Goal: Information Seeking & Learning: Learn about a topic

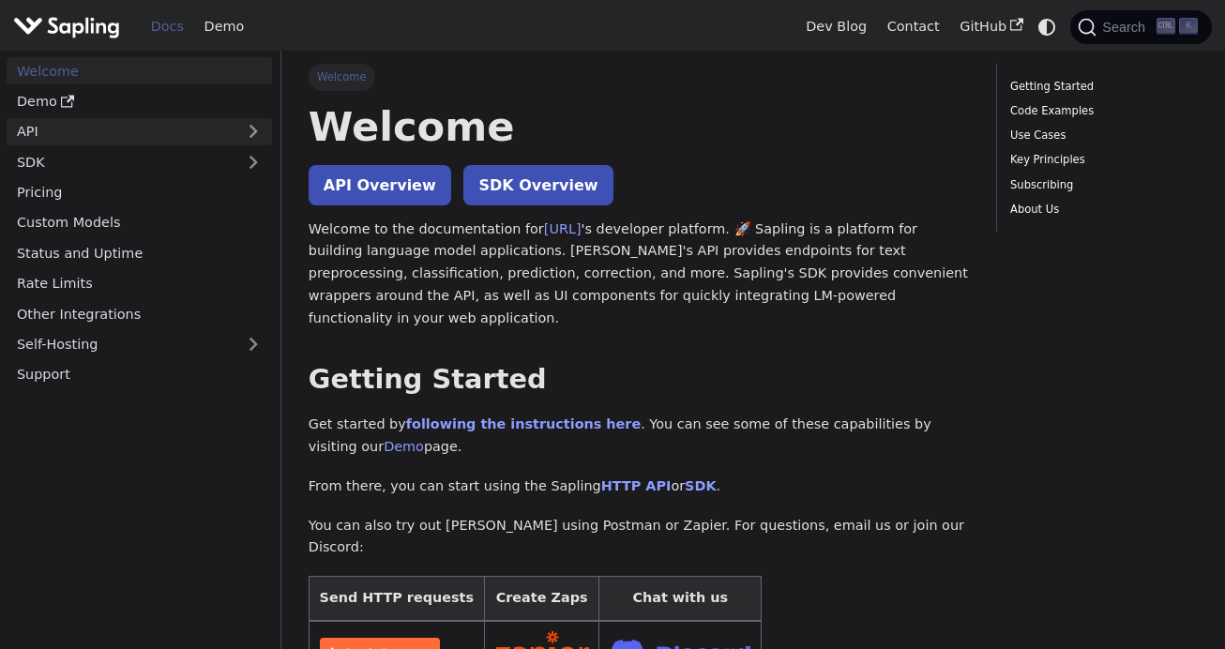
click at [82, 138] on link "API" at bounding box center [121, 131] width 228 height 27
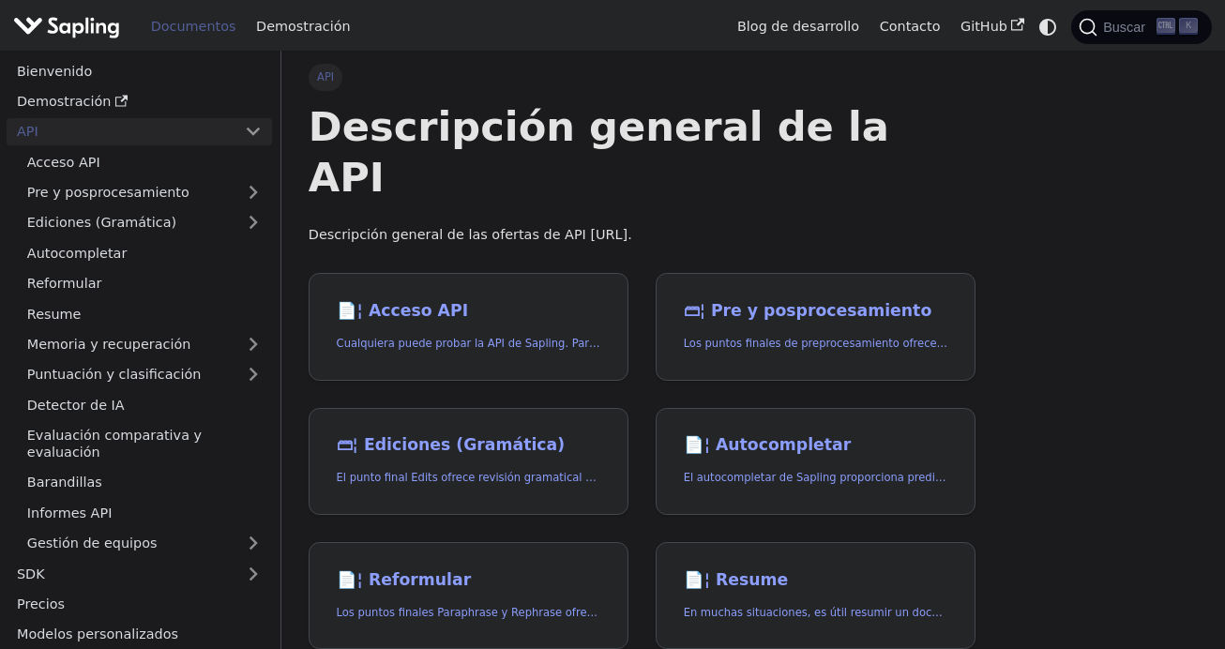
click at [148, 122] on link "API" at bounding box center [121, 131] width 228 height 27
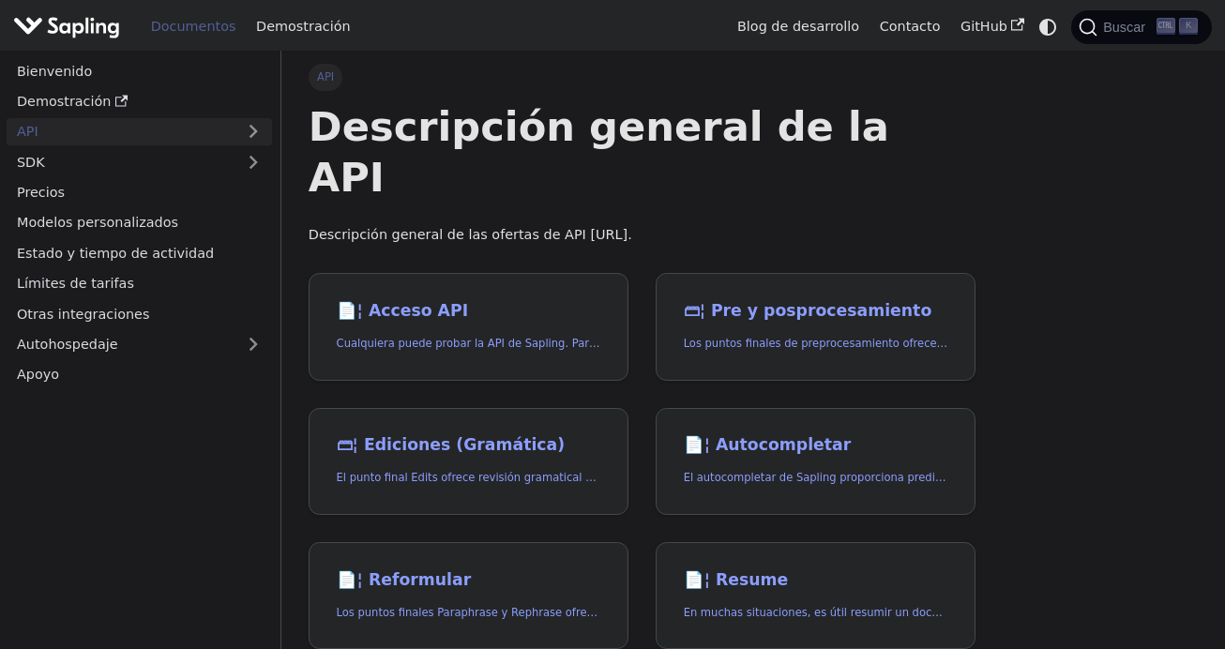
click at [151, 129] on link "API" at bounding box center [121, 131] width 228 height 27
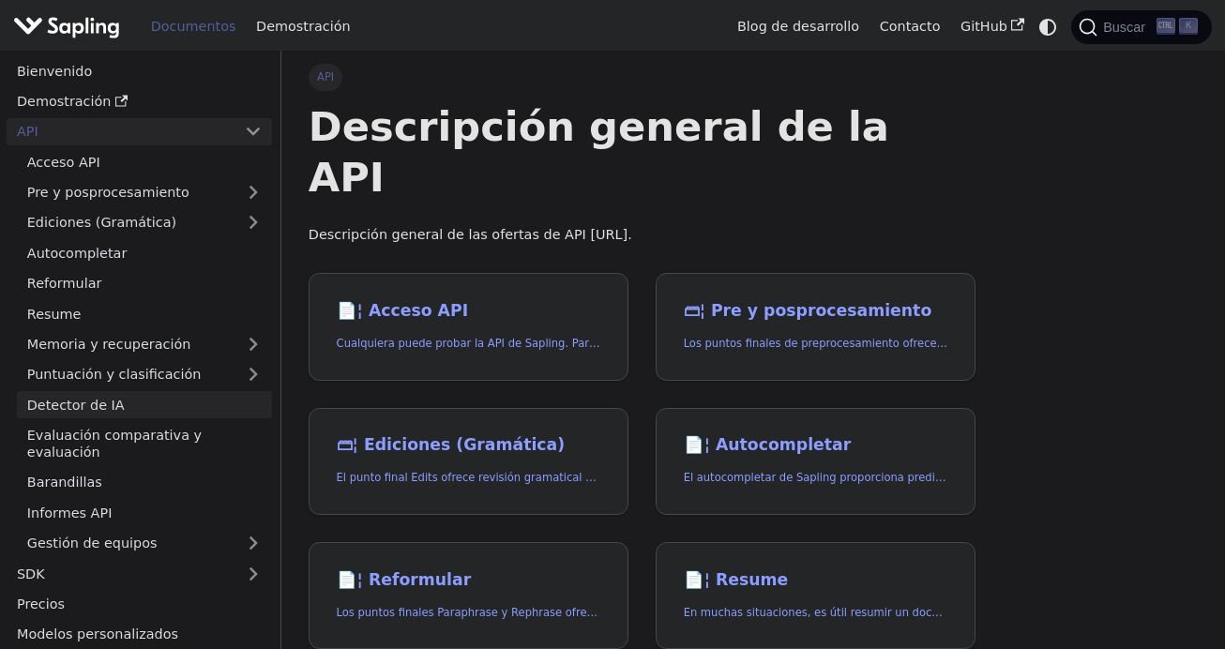
click at [161, 401] on link "Detector de IA" at bounding box center [144, 404] width 255 height 27
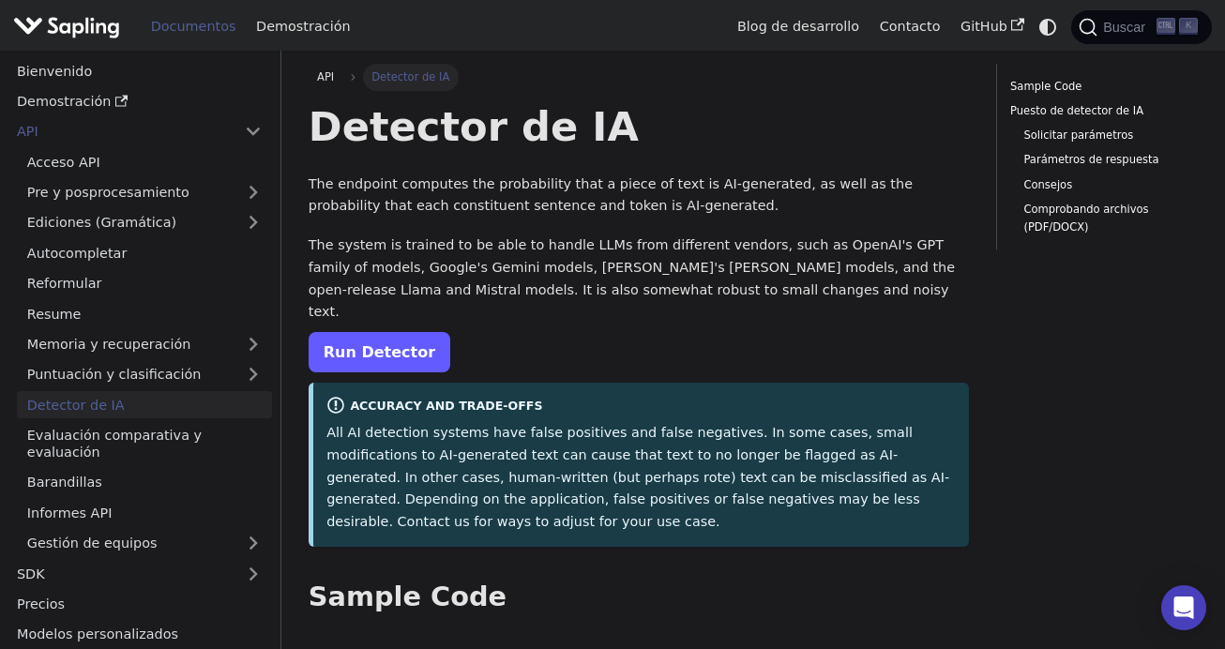
click at [354, 332] on link "Run Detector" at bounding box center [380, 352] width 142 height 40
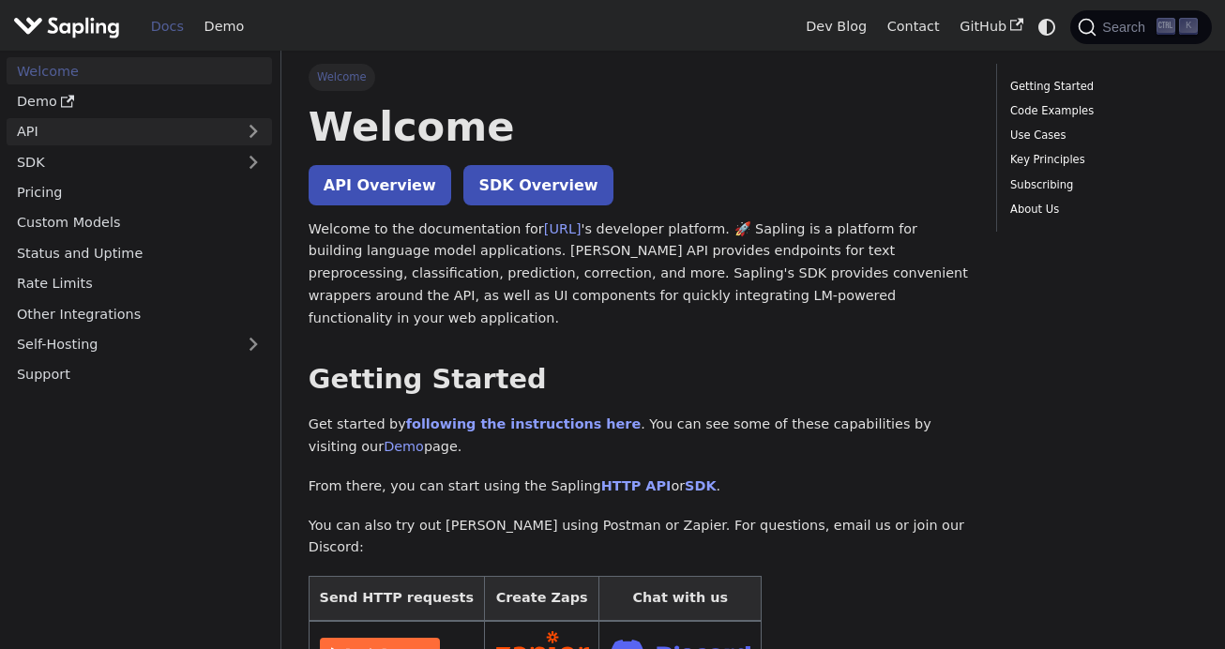
click at [154, 122] on link "API" at bounding box center [121, 131] width 228 height 27
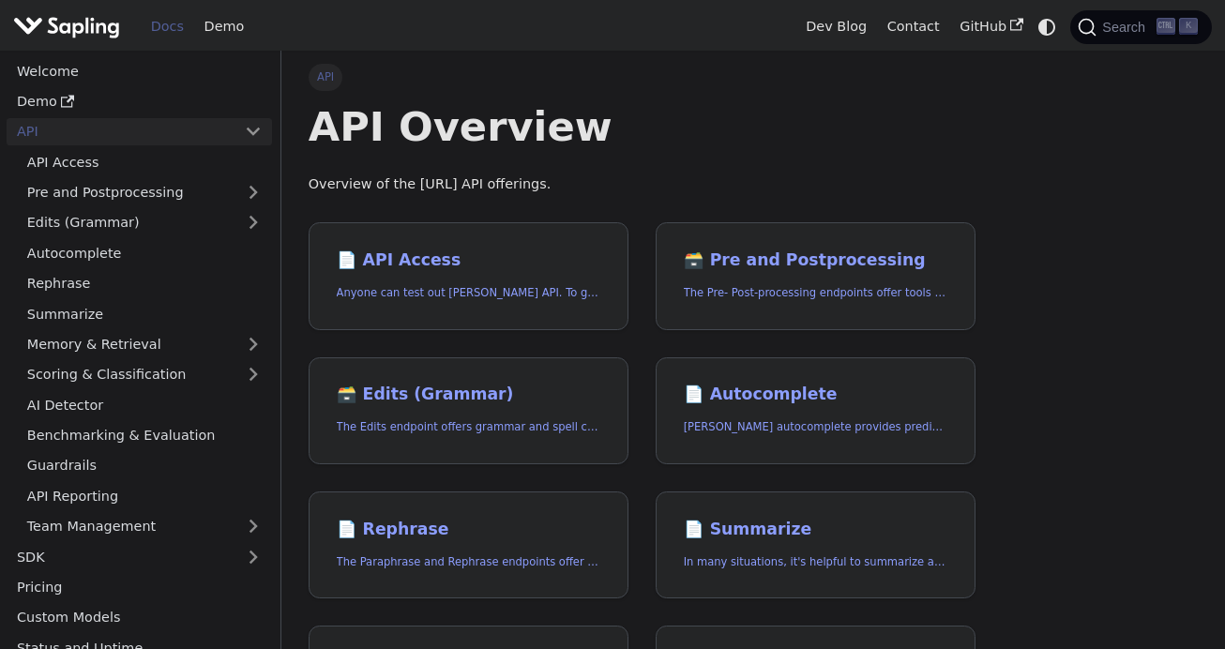
click at [154, 122] on link "API" at bounding box center [121, 131] width 228 height 27
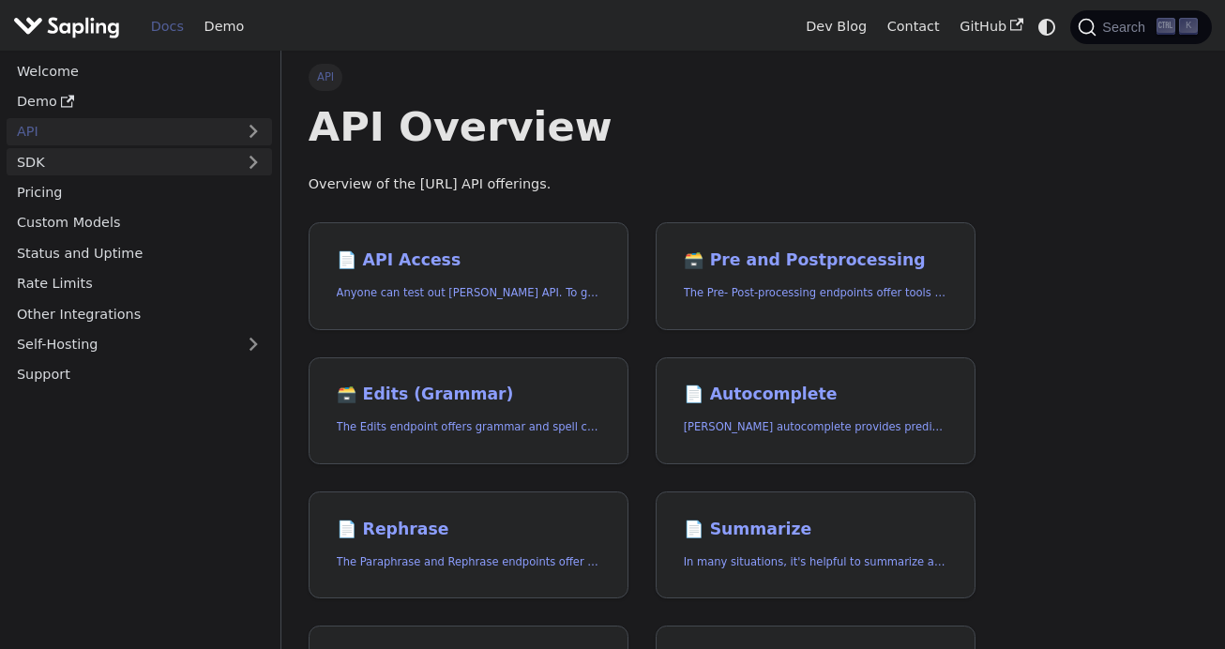
click at [174, 173] on link "SDK" at bounding box center [121, 161] width 228 height 27
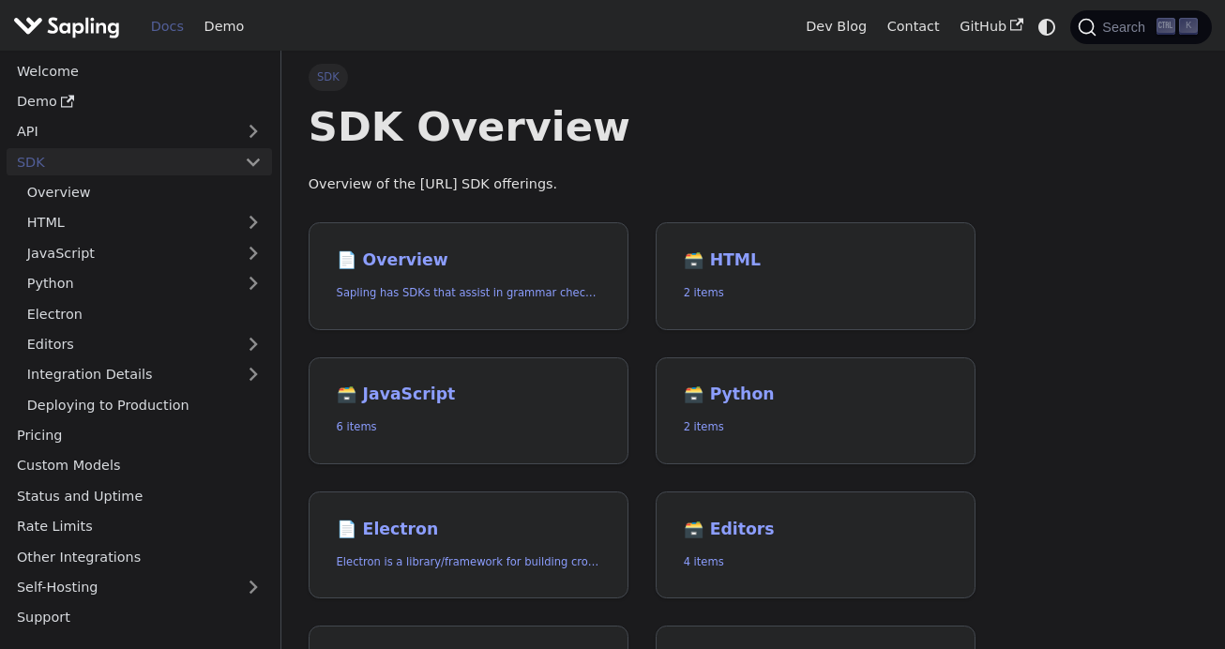
click at [174, 173] on link "SDK" at bounding box center [121, 161] width 228 height 27
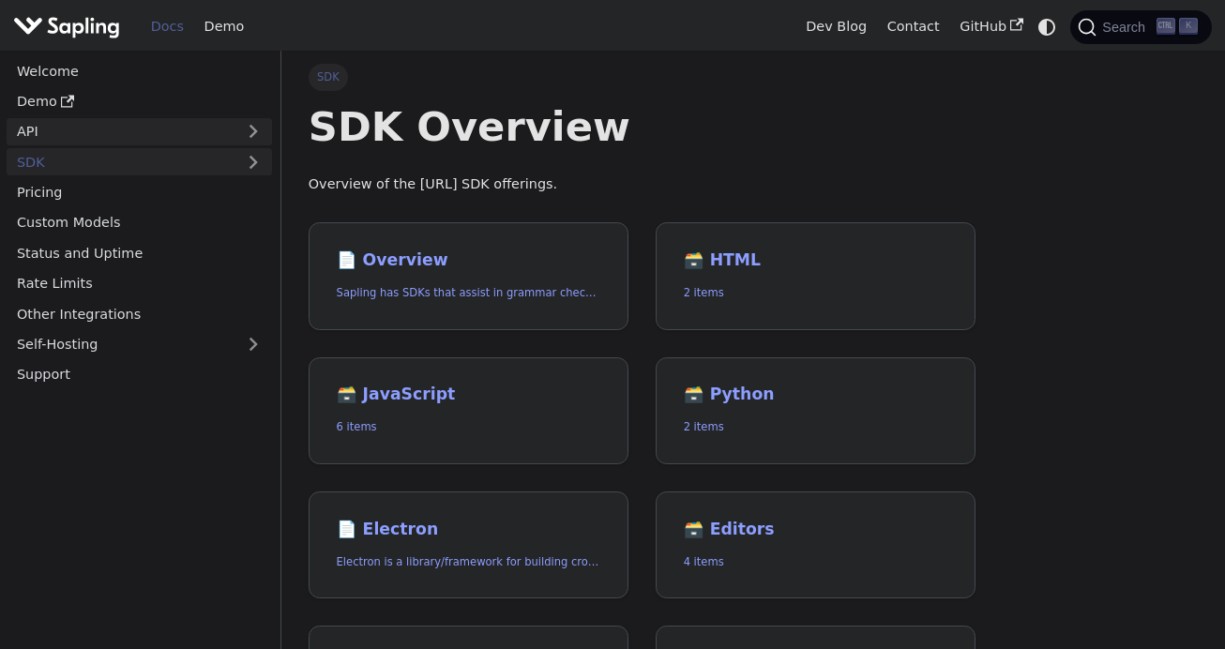
click at [176, 128] on link "API" at bounding box center [121, 131] width 228 height 27
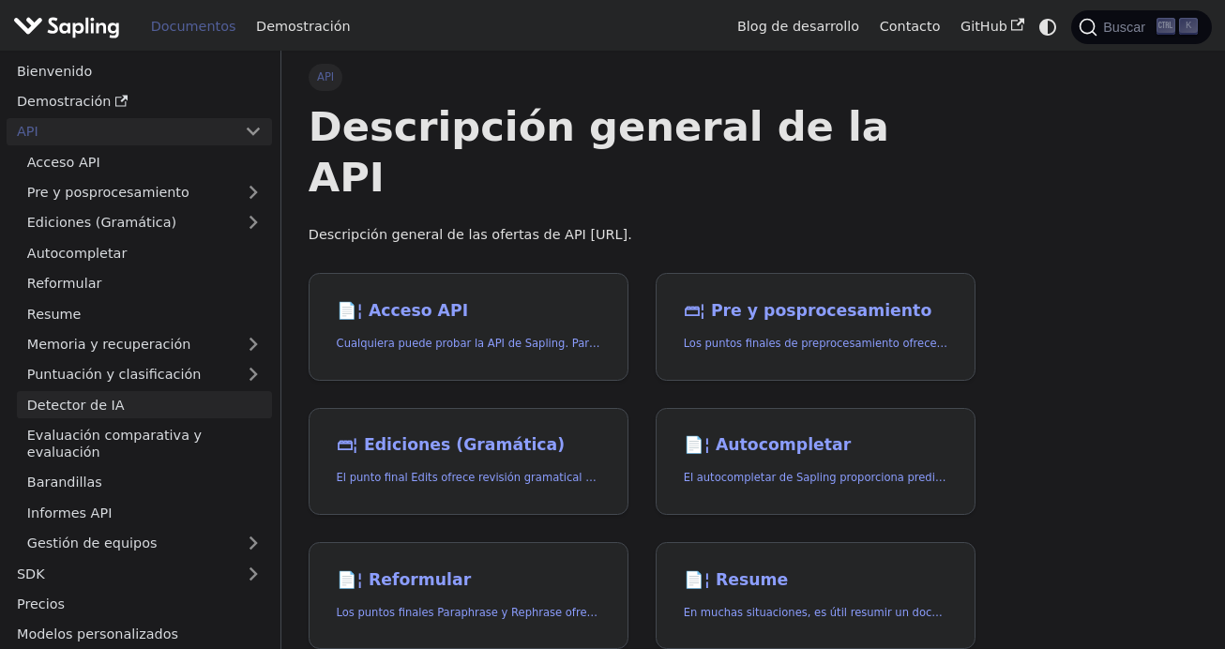
click at [131, 409] on link "Detector de IA" at bounding box center [144, 404] width 255 height 27
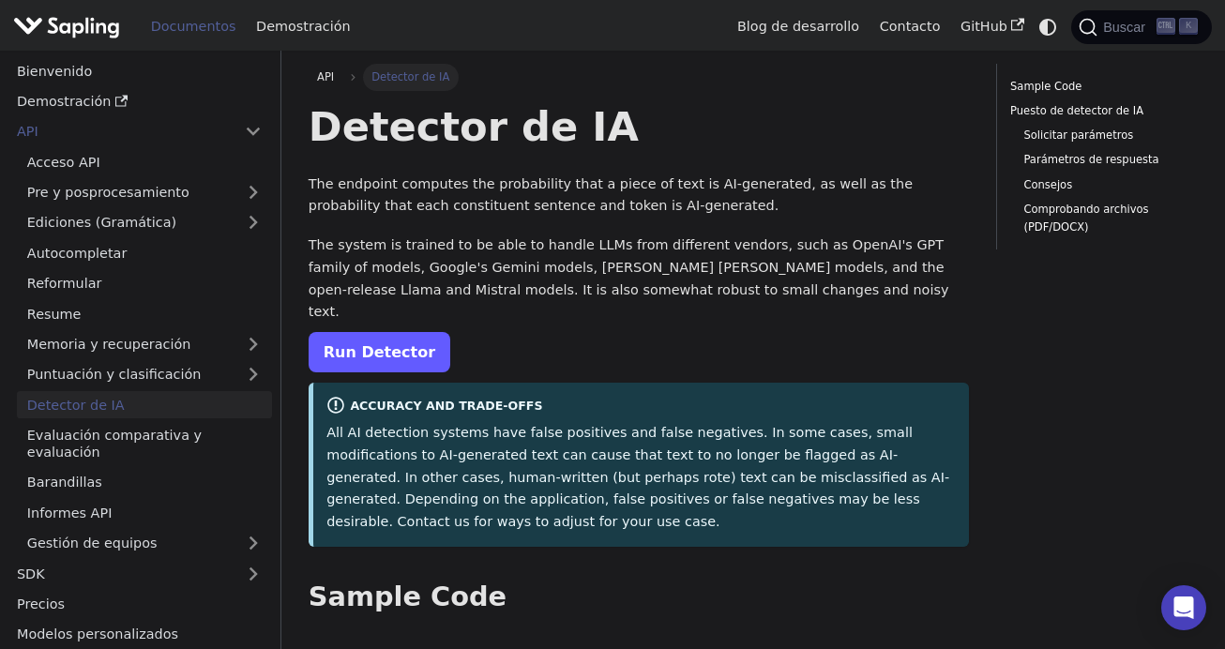
click at [390, 336] on link "Run Detector" at bounding box center [380, 352] width 142 height 40
